Goal: Task Accomplishment & Management: Complete application form

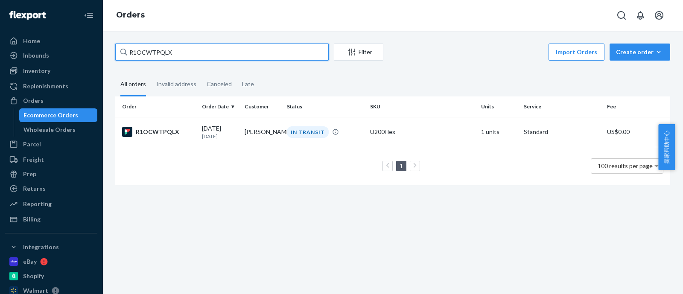
drag, startPoint x: 176, startPoint y: 54, endPoint x: 112, endPoint y: 53, distance: 63.6
click at [112, 53] on div "R1OCWTPQLX Filter Import Orders Create order Ecommerce order Removal order All …" at bounding box center [392, 119] width 567 height 150
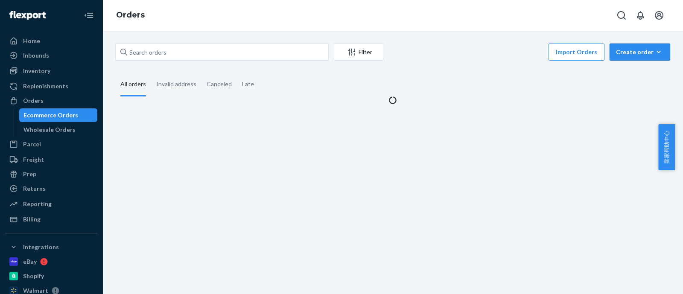
click at [640, 49] on div "Create order" at bounding box center [640, 52] width 48 height 9
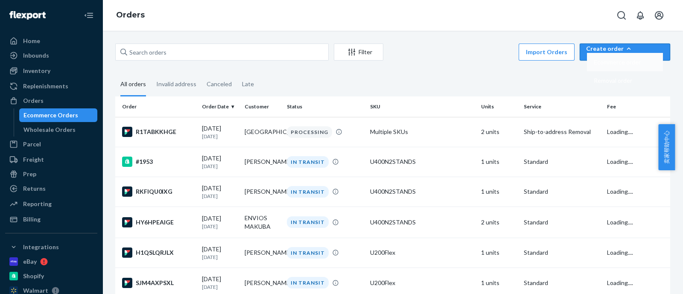
click at [642, 67] on button "Ecommerce order" at bounding box center [625, 62] width 76 height 18
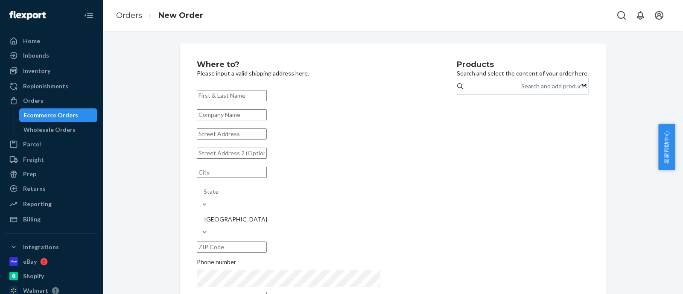
click at [267, 96] on input "text" at bounding box center [232, 95] width 70 height 11
click at [267, 95] on input "text" at bounding box center [232, 95] width 70 height 11
paste input "[PERSON_NAME]"
type input "[PERSON_NAME]"
click at [236, 139] on input "text" at bounding box center [232, 133] width 70 height 11
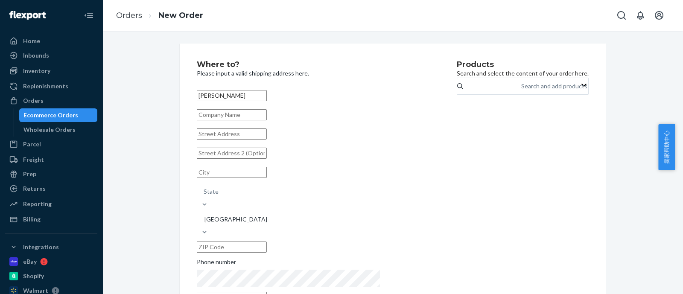
paste input "[STREET_ADDRESS]"
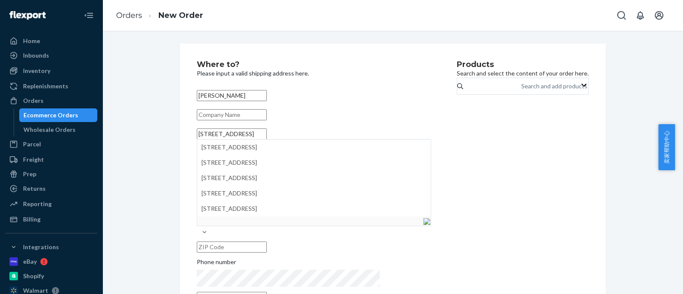
type input "[STREET_ADDRESS]"
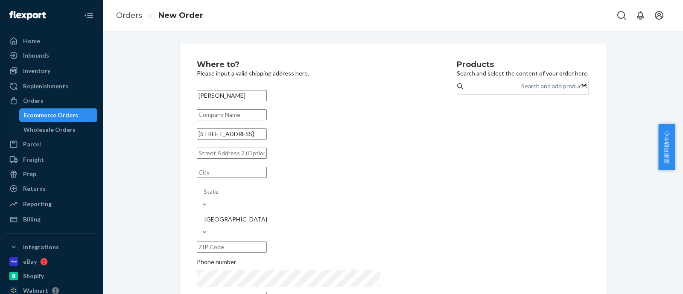
click at [259, 159] on input "text" at bounding box center [232, 153] width 70 height 11
paste input "suite 10"
type input "suite 10"
click at [221, 178] on input "text" at bounding box center [232, 172] width 70 height 11
paste input "DELAND"
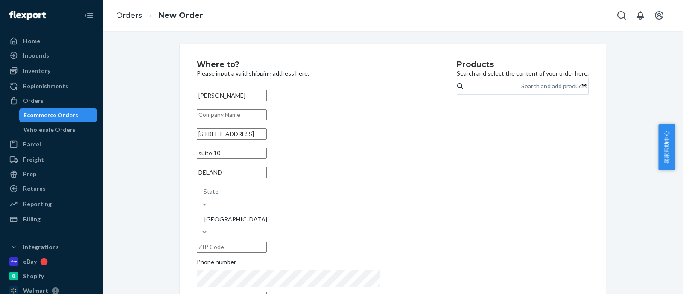
type input "DELAND"
click at [218, 188] on div "State" at bounding box center [210, 191] width 15 height 9
click at [204, 188] on input "State" at bounding box center [203, 191] width 1 height 9
type input "FL"
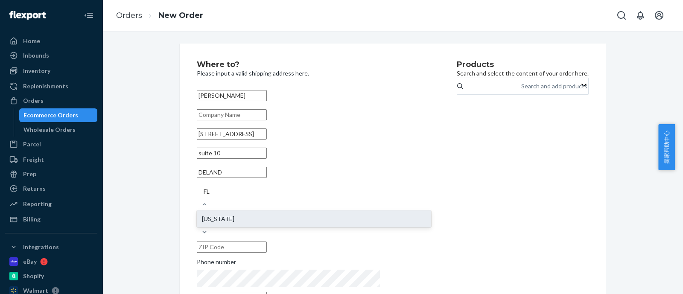
click at [301, 210] on div "[US_STATE]" at bounding box center [314, 218] width 234 height 17
click at [211, 196] on input "FL" at bounding box center [206, 191] width 7 height 9
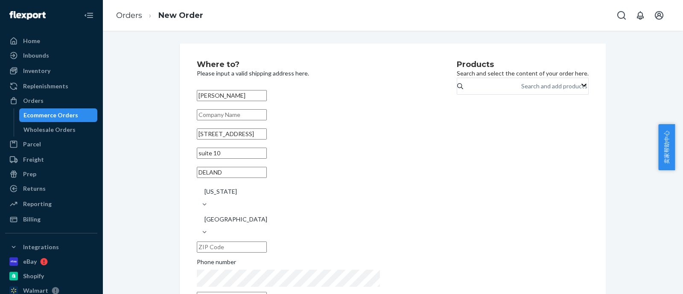
drag, startPoint x: 301, startPoint y: 213, endPoint x: 303, endPoint y: 218, distance: 5.8
click at [267, 241] on input "text" at bounding box center [232, 246] width 70 height 11
paste input "32724-2060"
type input "32724-2060"
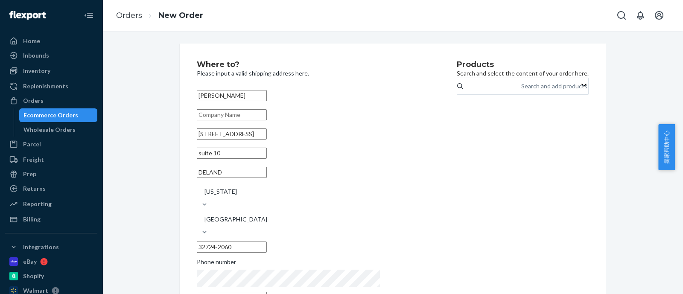
click at [316, 258] on div "Phone number" at bounding box center [314, 264] width 234 height 12
click at [521, 90] on div "Search and add products" at bounding box center [554, 86] width 66 height 9
click at [521, 90] on input "0 results available. Use Up and Down to choose options, press Enter to select t…" at bounding box center [521, 86] width 1 height 9
type input "200"
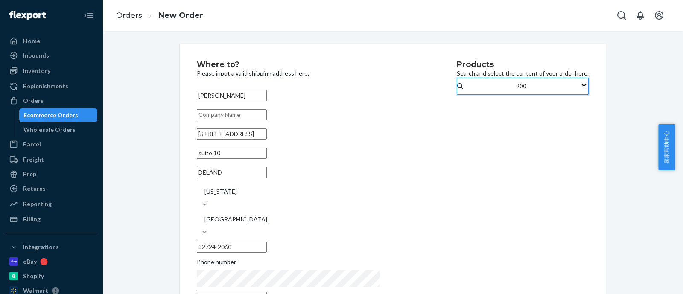
click at [516, 90] on input "200" at bounding box center [521, 86] width 11 height 9
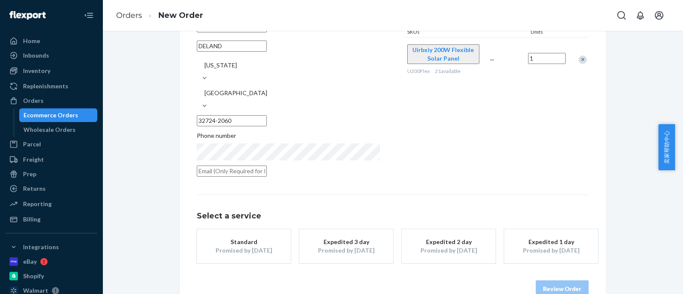
scroll to position [128, 0]
click at [246, 236] on div "Standard" at bounding box center [243, 240] width 68 height 9
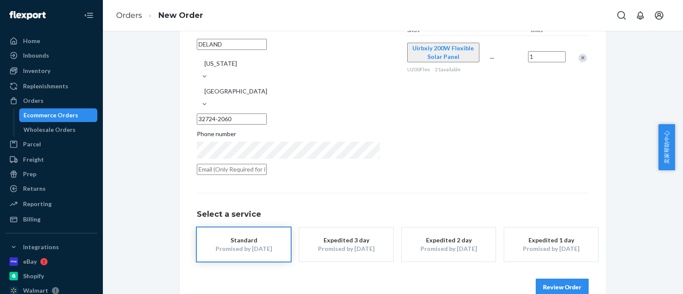
click at [549, 279] on button "Review Order" at bounding box center [561, 287] width 53 height 17
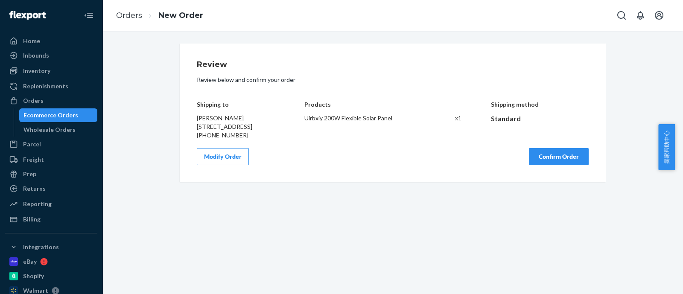
click at [540, 165] on button "Confirm Order" at bounding box center [559, 156] width 60 height 17
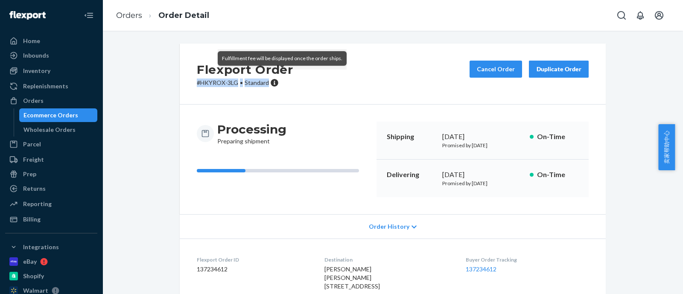
drag, startPoint x: 186, startPoint y: 80, endPoint x: 256, endPoint y: 80, distance: 70.0
click at [264, 80] on div "Flexport Order # HKYROX-3LG • Standard Cancel Order Duplicate Order" at bounding box center [393, 74] width 426 height 61
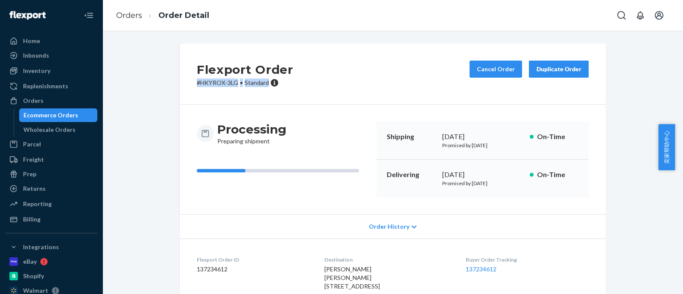
copy p "# HKYROX-3LG • Standard"
click at [76, 113] on div "Ecommerce Orders" at bounding box center [58, 115] width 77 height 12
